Goal: Task Accomplishment & Management: Complete application form

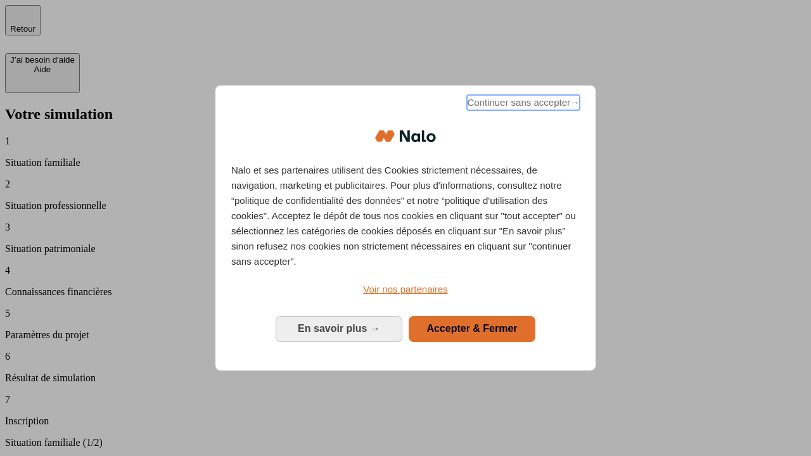
click at [522, 105] on span "Continuer sans accepter →" at bounding box center [523, 102] width 113 height 15
